Goal: Navigation & Orientation: Find specific page/section

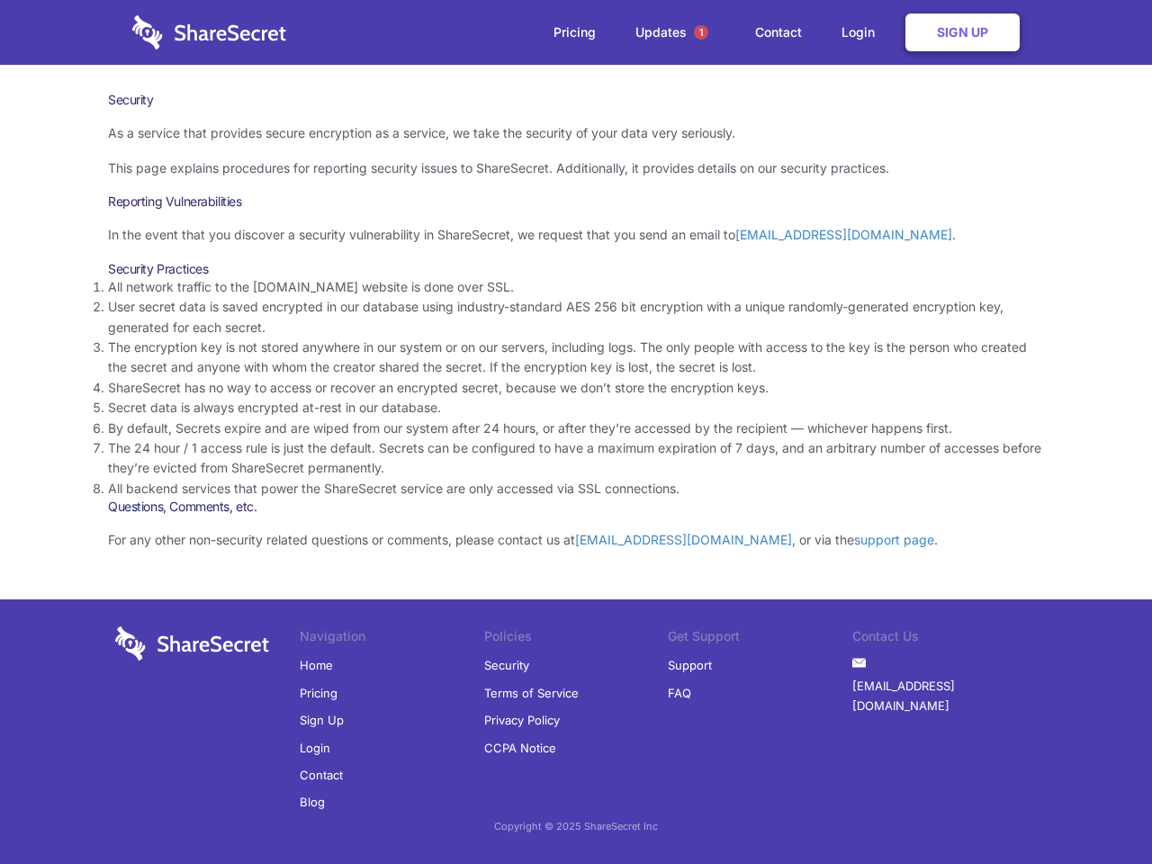
click at [576, 432] on li "By default, Secrets expire and are wiped from our system after 24 hours, or aft…" at bounding box center [576, 429] width 936 height 20
click at [701, 32] on span "1" at bounding box center [701, 32] width 14 height 14
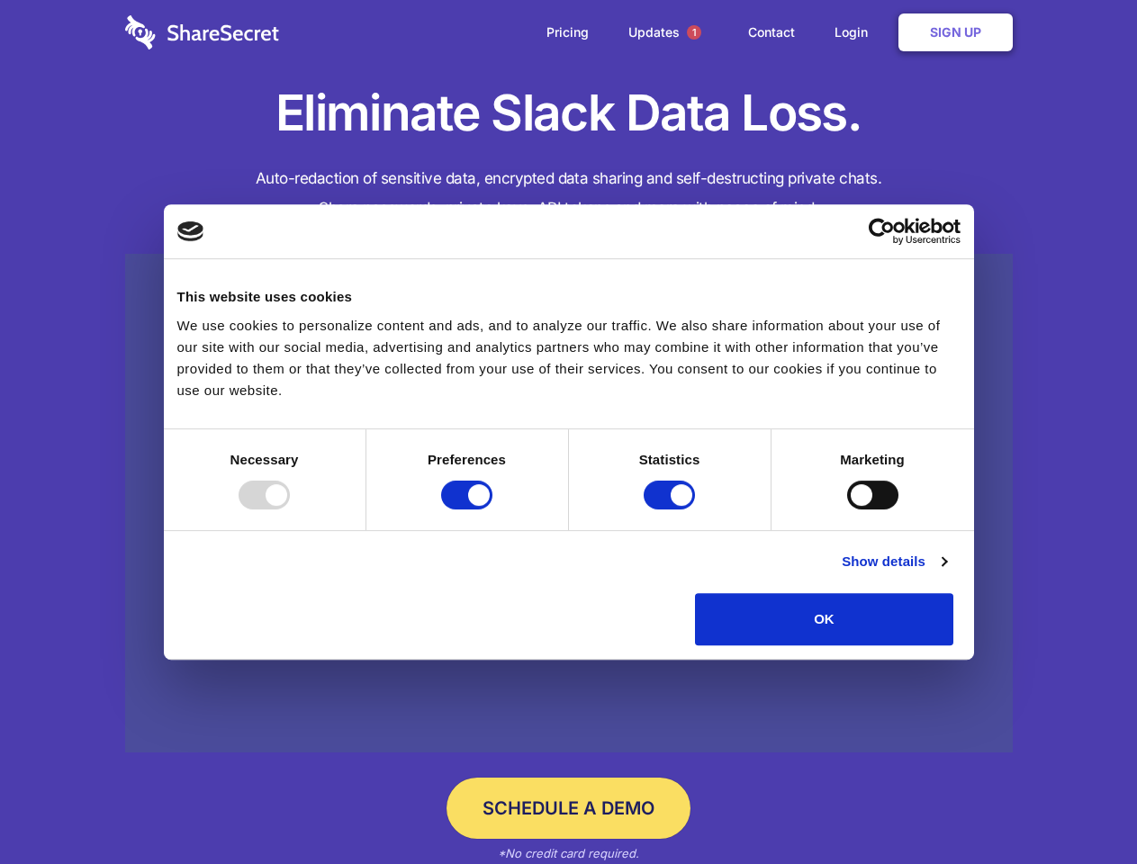
click at [290, 510] on div at bounding box center [264, 495] width 51 height 29
click at [492, 510] on input "Preferences" at bounding box center [466, 495] width 51 height 29
checkbox input "false"
click at [672, 510] on input "Statistics" at bounding box center [669, 495] width 51 height 29
checkbox input "false"
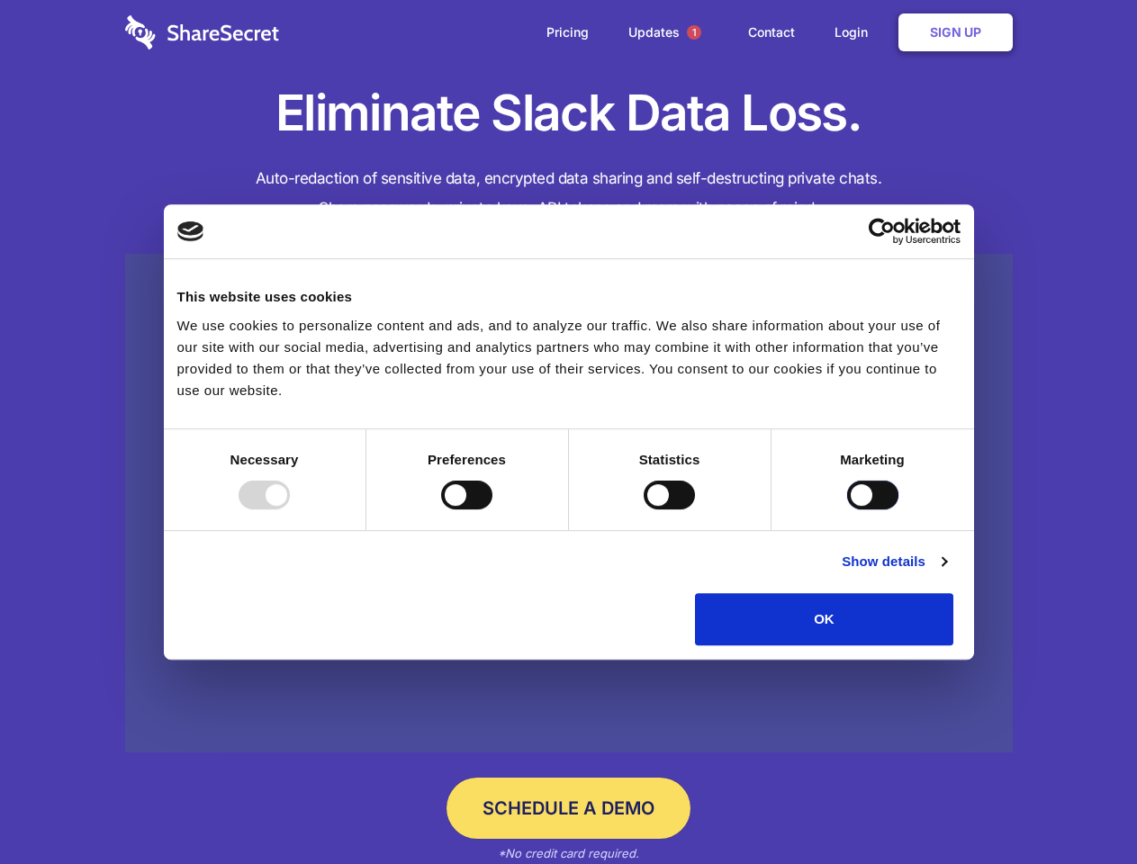
click at [847, 510] on input "Marketing" at bounding box center [872, 495] width 51 height 29
checkbox input "true"
click at [946, 573] on link "Show details" at bounding box center [894, 562] width 104 height 22
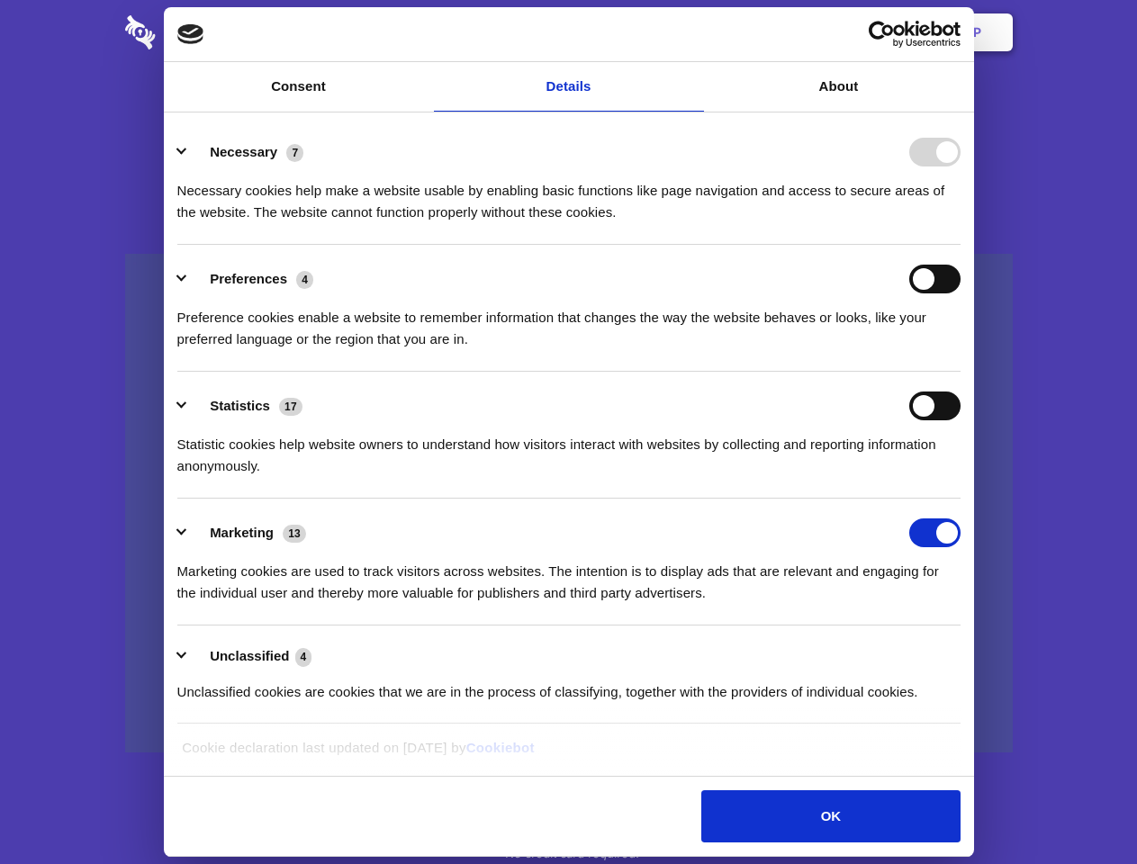
click at [961, 223] on div "Necessary 7 Necessary cookies help make a website usable by enabling basic func…" at bounding box center [568, 181] width 783 height 86
click at [693, 32] on span "1" at bounding box center [694, 32] width 14 height 14
